Goal: Find specific page/section: Find specific page/section

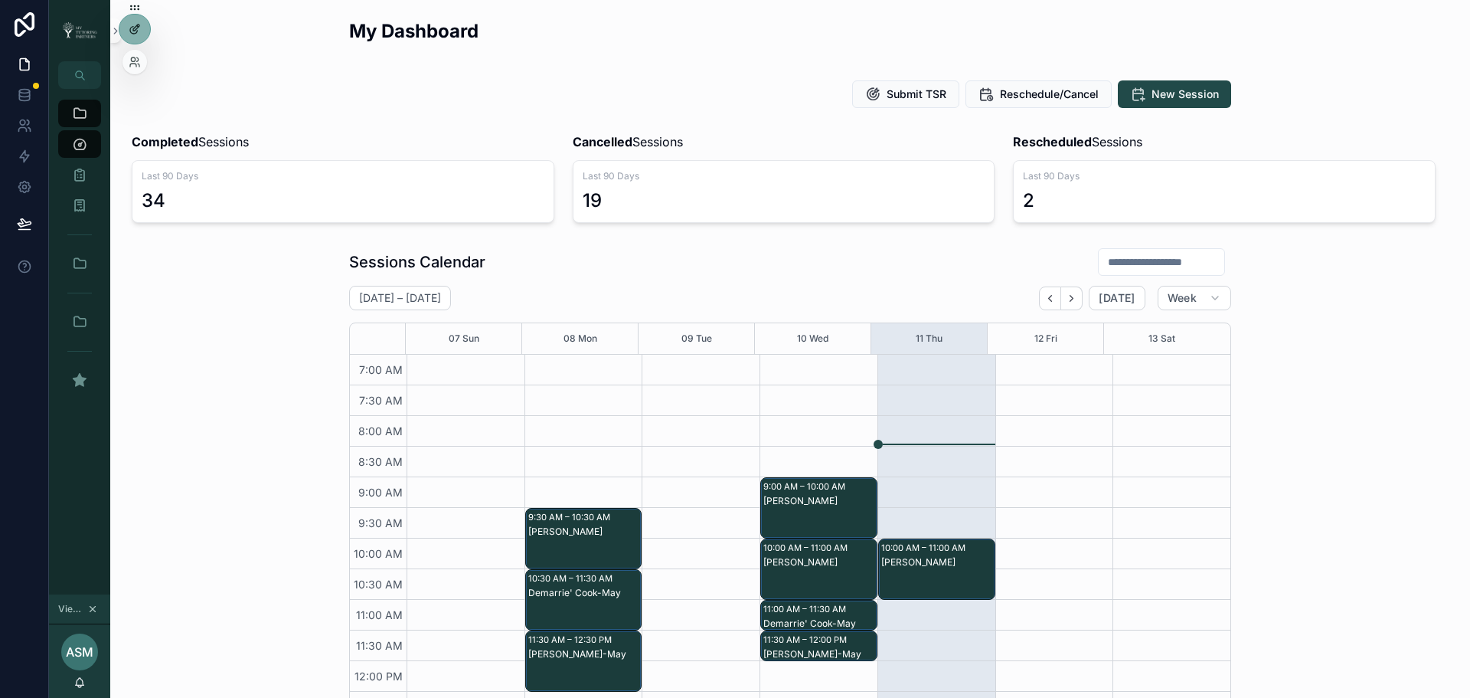
scroll to position [381, 0]
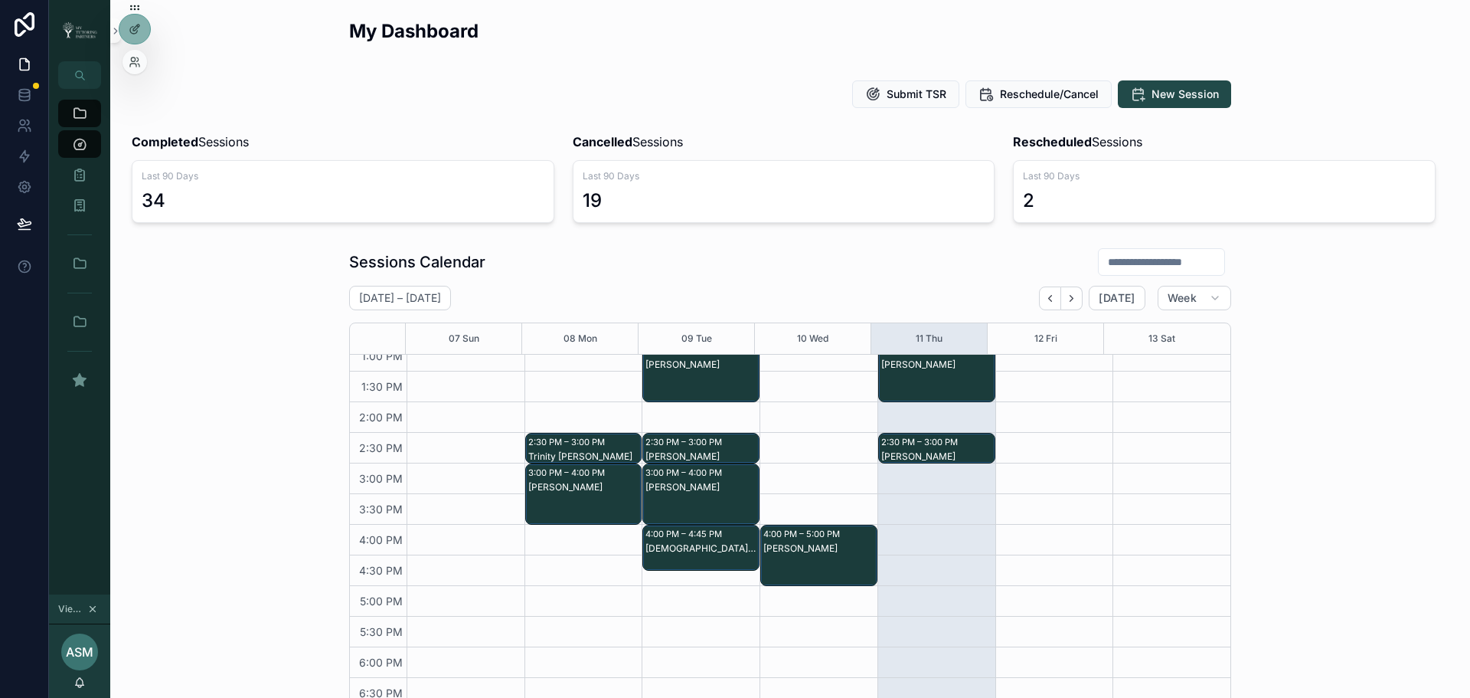
click at [142, 57] on div at bounding box center [135, 62] width 25 height 25
click at [133, 63] on icon at bounding box center [135, 62] width 12 height 12
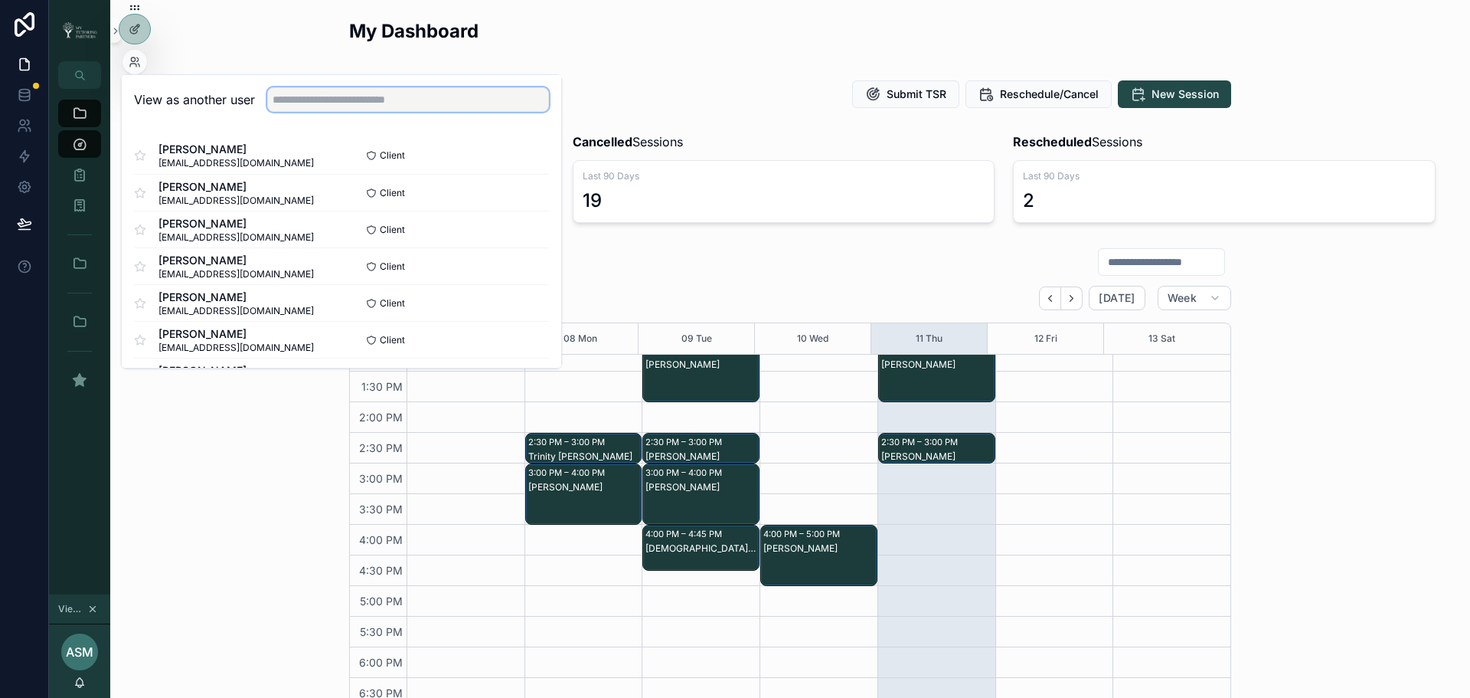
click at [296, 97] on input "text" at bounding box center [408, 99] width 282 height 25
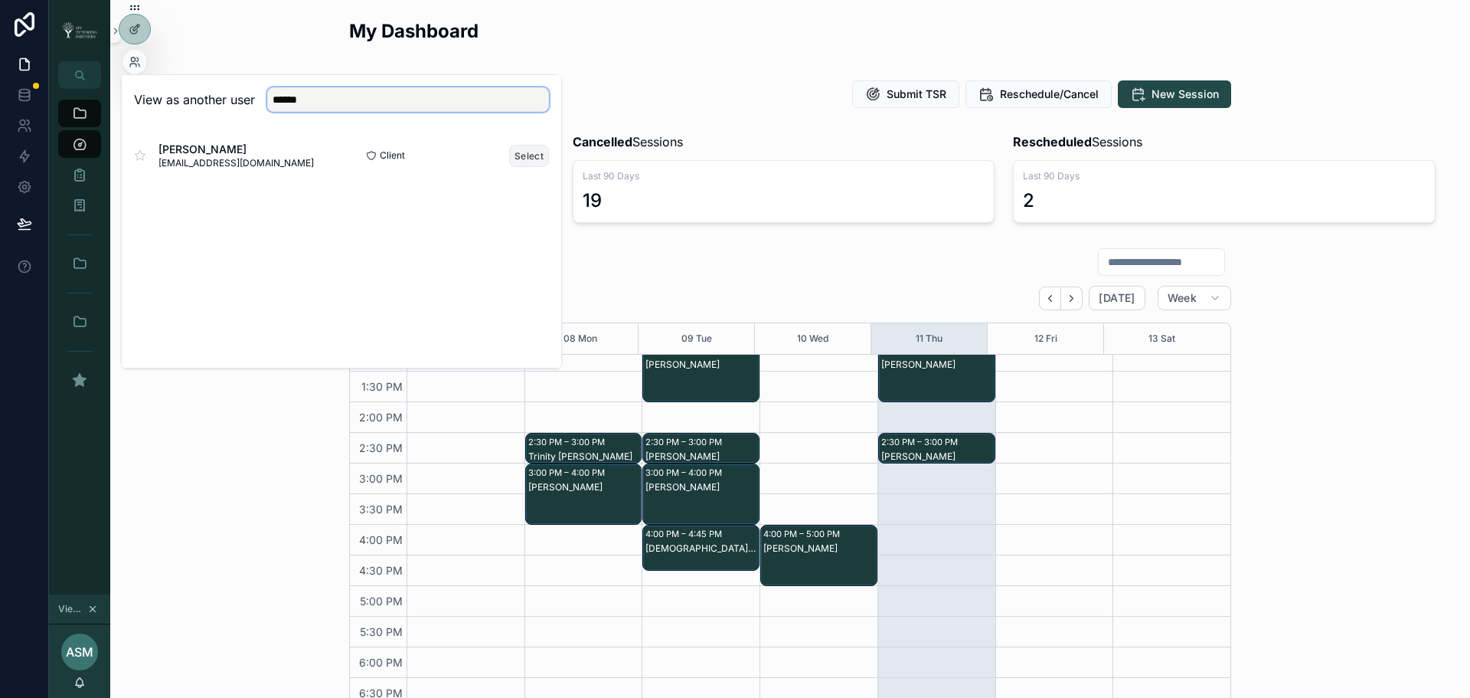
type input "******"
click at [517, 160] on button "Select" at bounding box center [529, 156] width 40 height 22
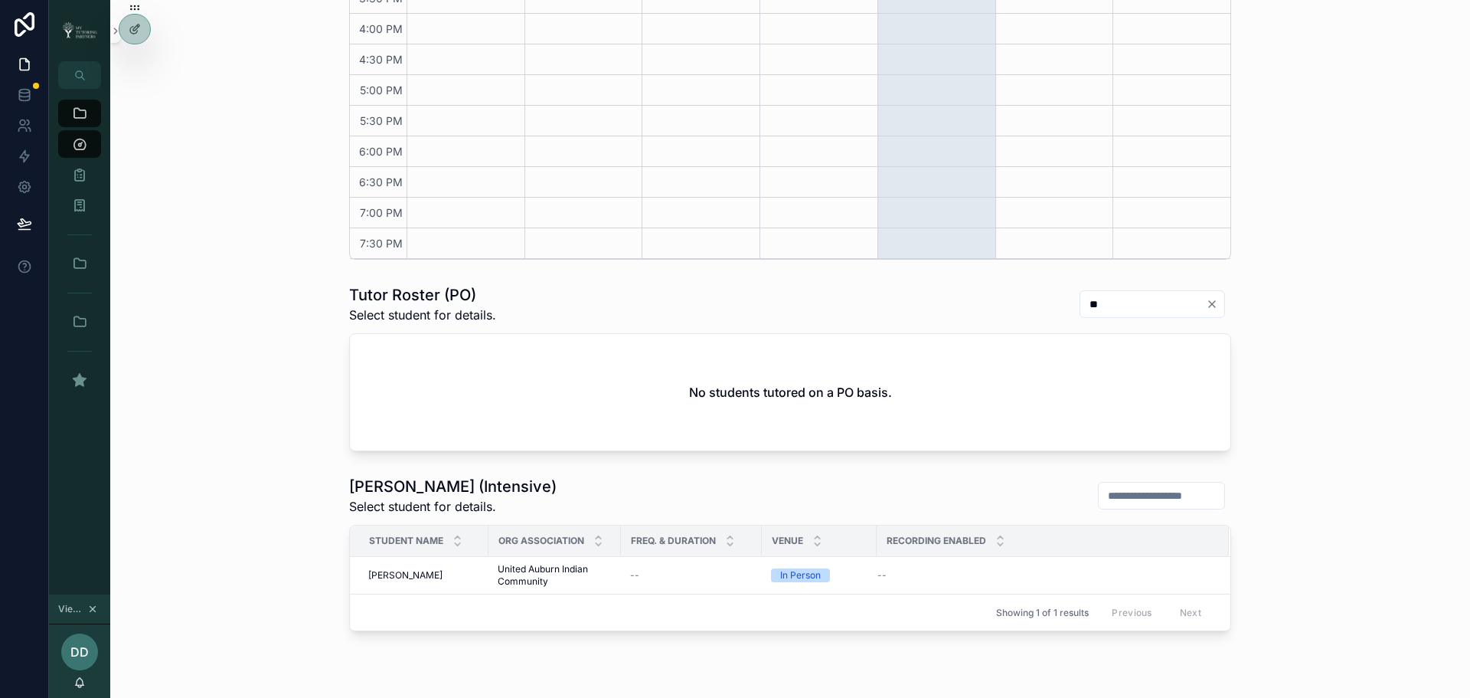
scroll to position [573, 0]
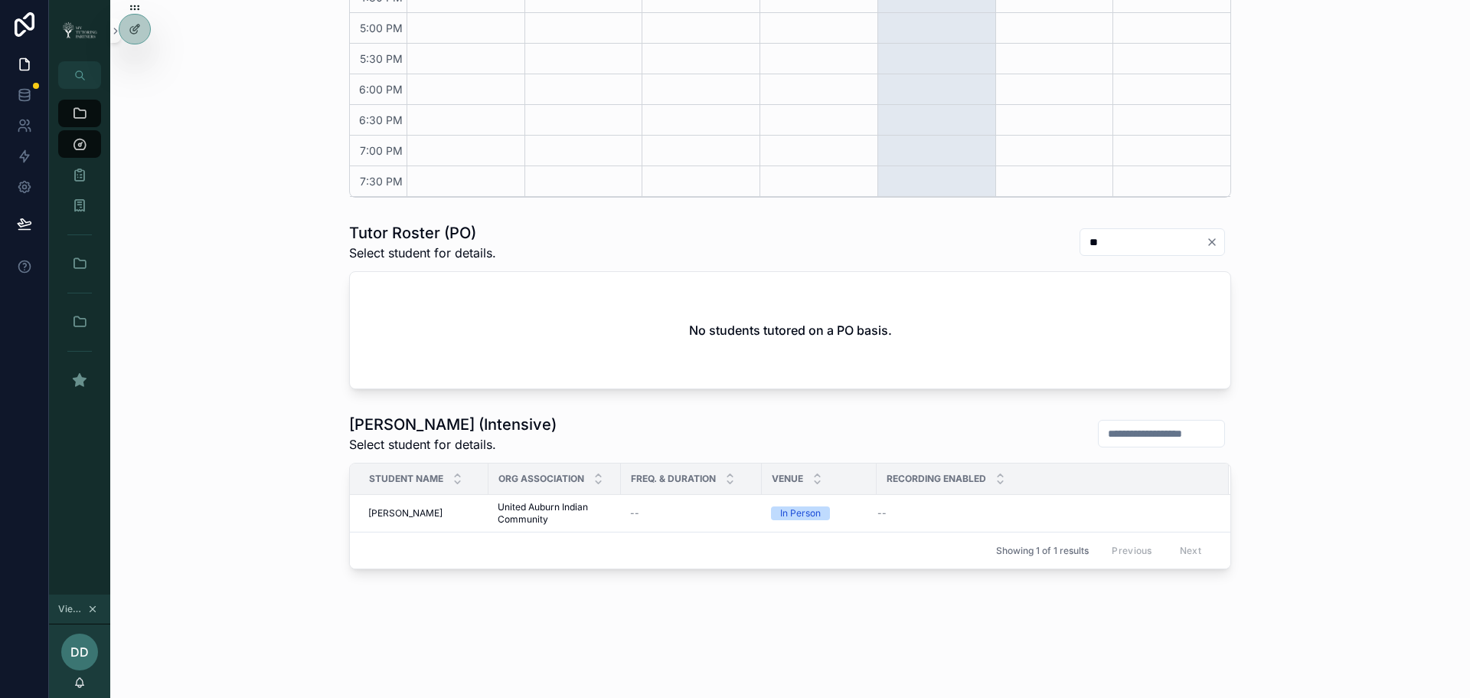
click at [1206, 240] on icon "Clear" at bounding box center [1212, 242] width 12 height 12
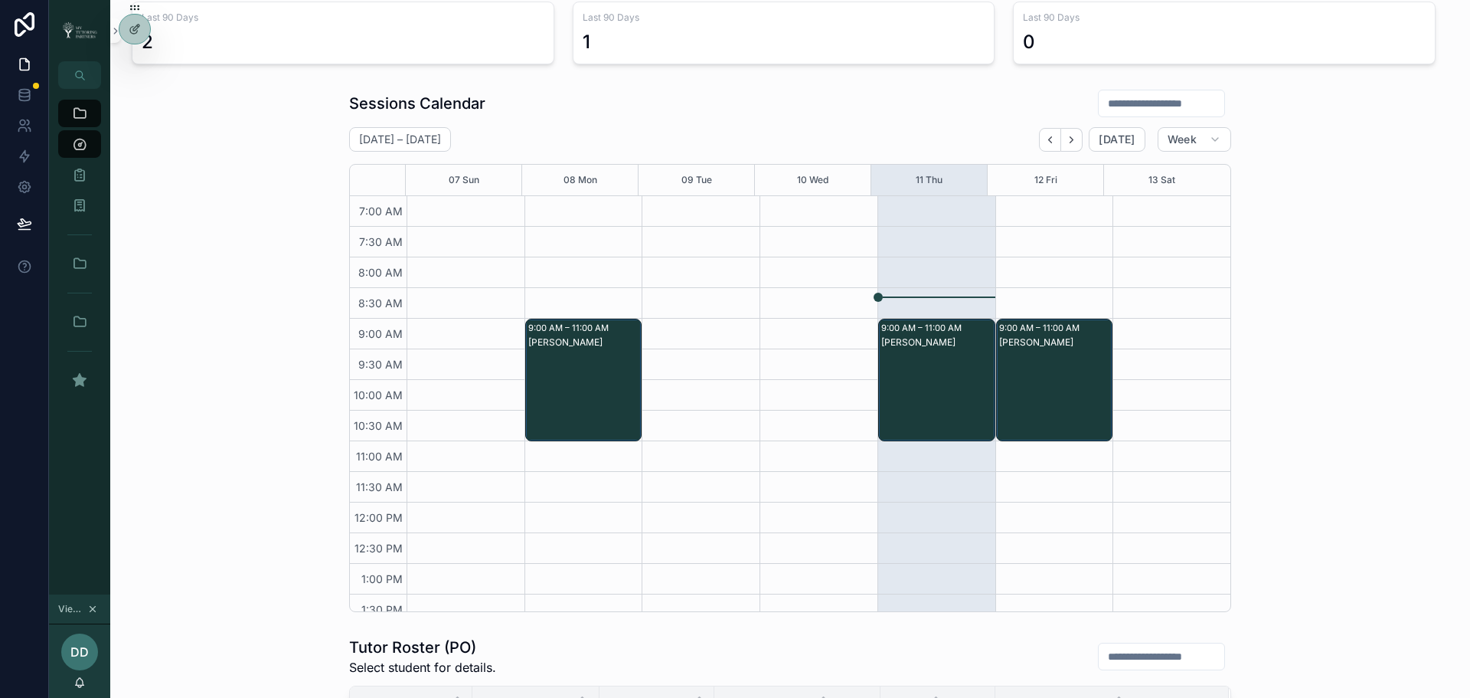
scroll to position [139, 0]
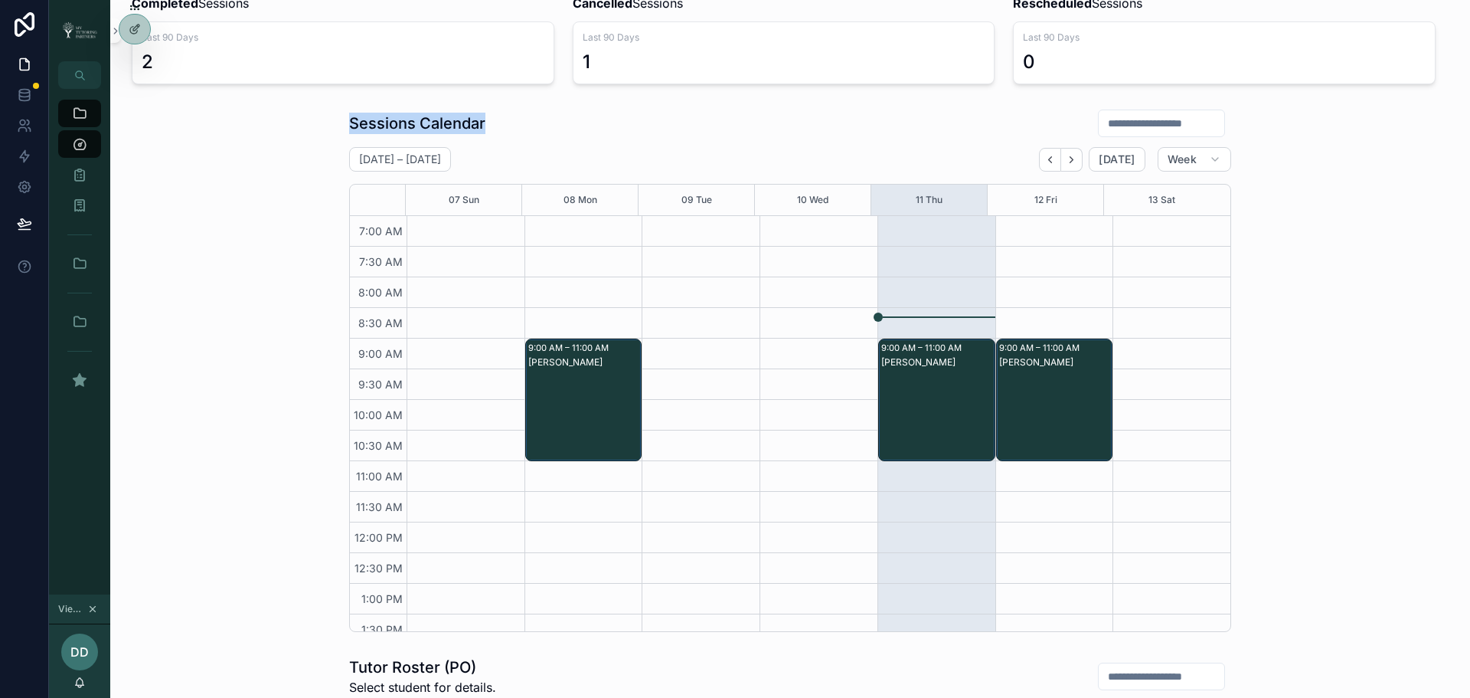
copy h1 "Sessions Calendar"
drag, startPoint x: 342, startPoint y: 119, endPoint x: 479, endPoint y: 113, distance: 136.4
click at [479, 113] on div "Sessions Calendar September 07 – 13 Today Week 07 Sun 08 Mon 09 Tue 10 Wed 11 T…" at bounding box center [790, 370] width 1335 height 535
